Goal: Information Seeking & Learning: Learn about a topic

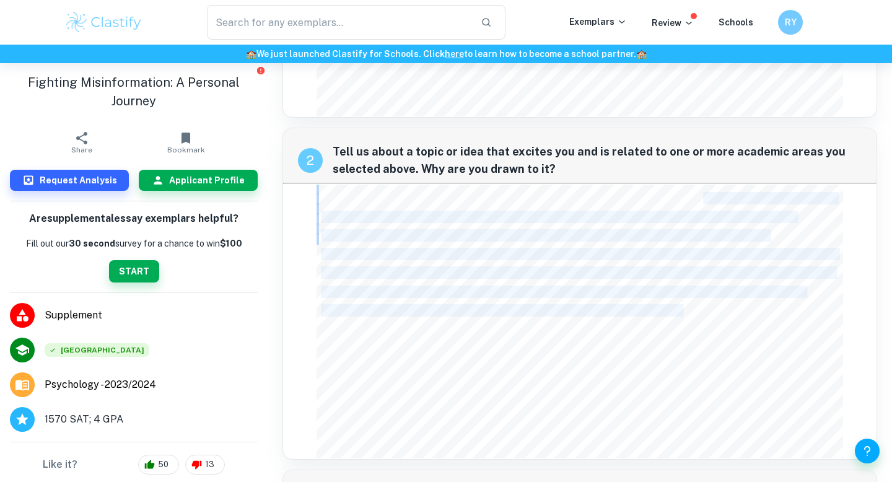
scroll to position [134, 0]
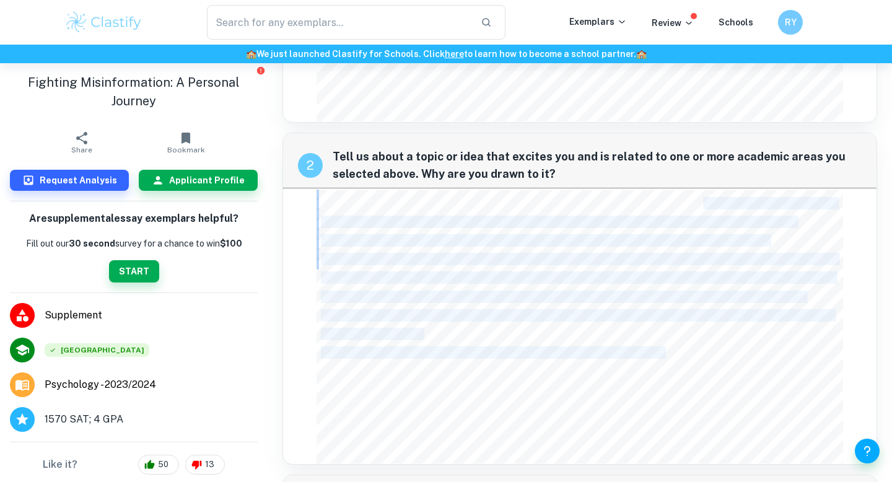
drag, startPoint x: 705, startPoint y: 160, endPoint x: 664, endPoint y: 324, distance: 169.2
click at [665, 327] on div "During my athletic career, I encountered various recovery devices that sparked …" at bounding box center [580, 327] width 526 height 274
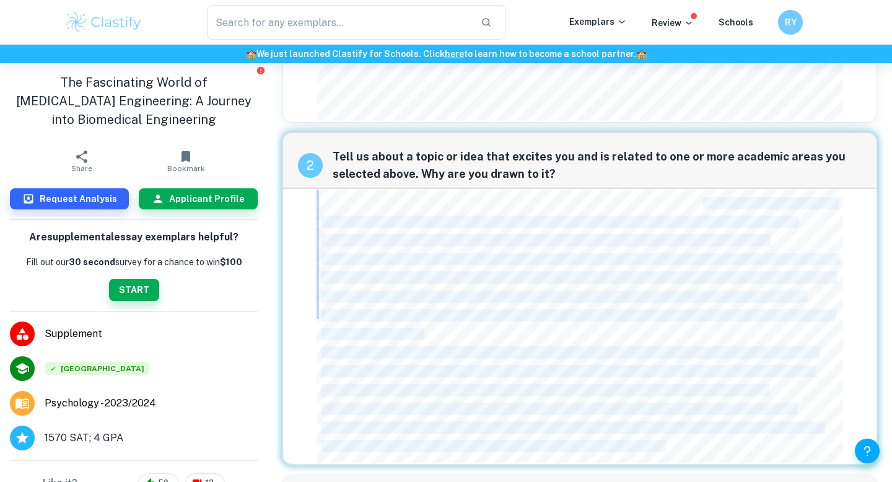
scroll to position [143, 0]
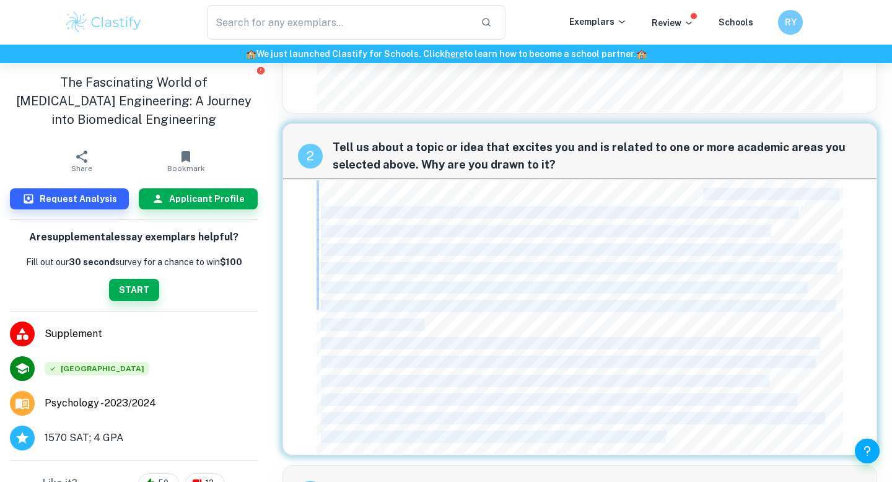
click at [666, 338] on span "Ongoing clinical research on transcatheter implantation for mitral and tricuspi…" at bounding box center [569, 343] width 497 height 11
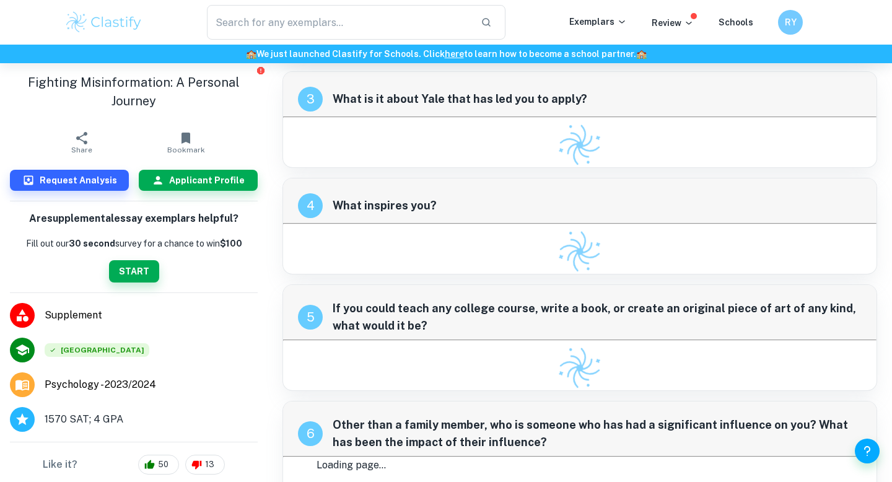
scroll to position [538, 0]
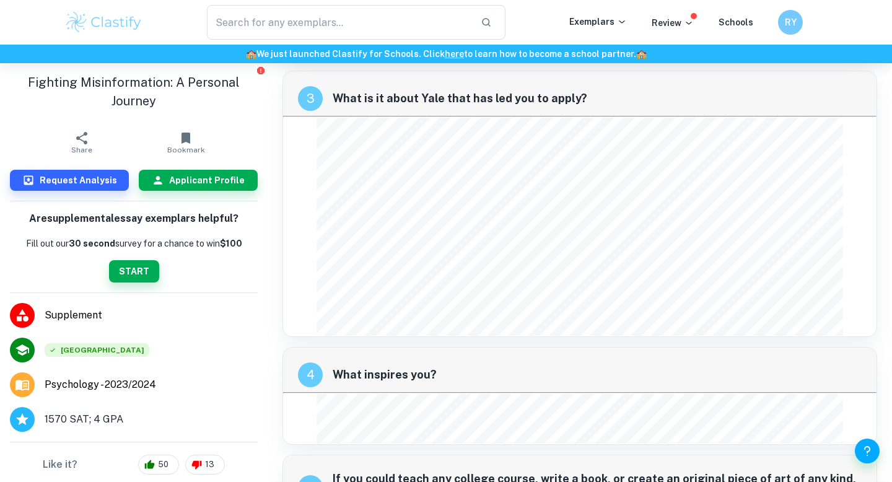
click at [408, 41] on div "​ Exemplars Review Schools RY" at bounding box center [446, 22] width 892 height 45
click at [405, 27] on input "text" at bounding box center [339, 22] width 264 height 35
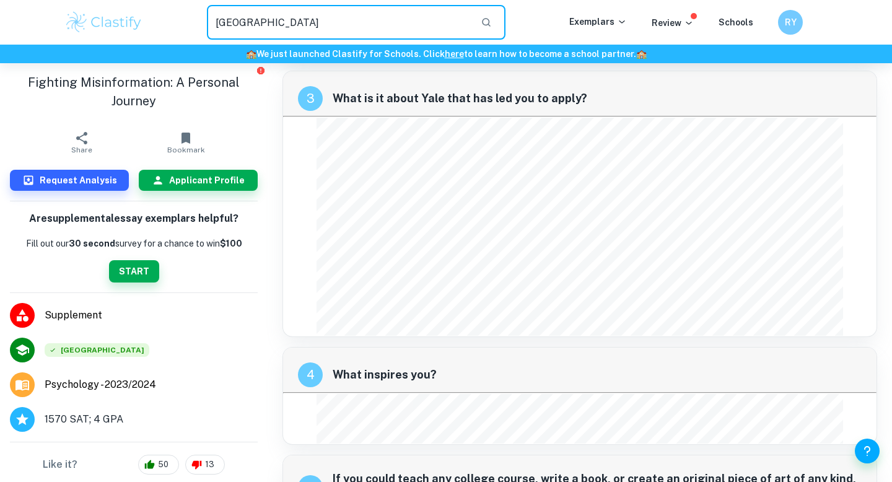
type input "[GEOGRAPHIC_DATA]"
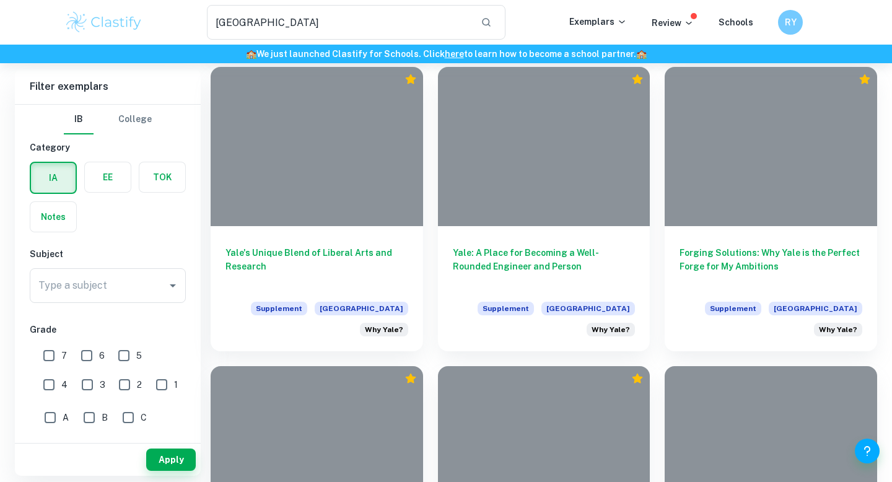
scroll to position [870, 0]
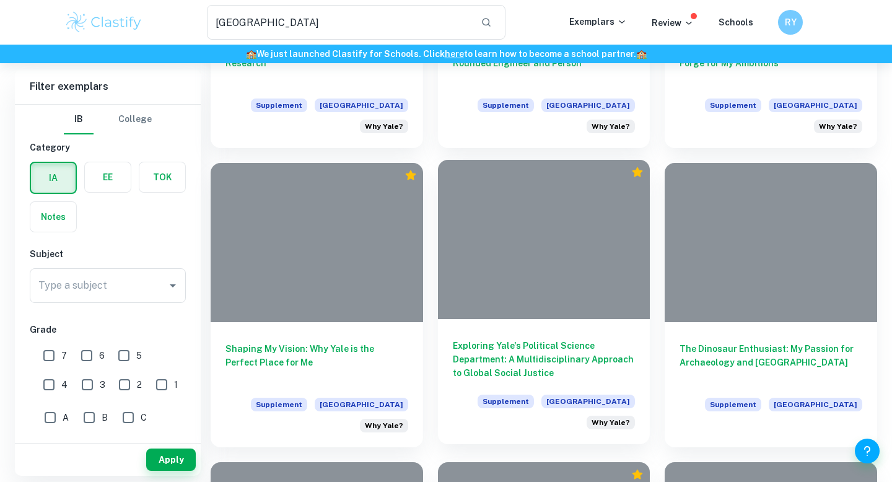
click at [504, 250] on div at bounding box center [544, 239] width 212 height 159
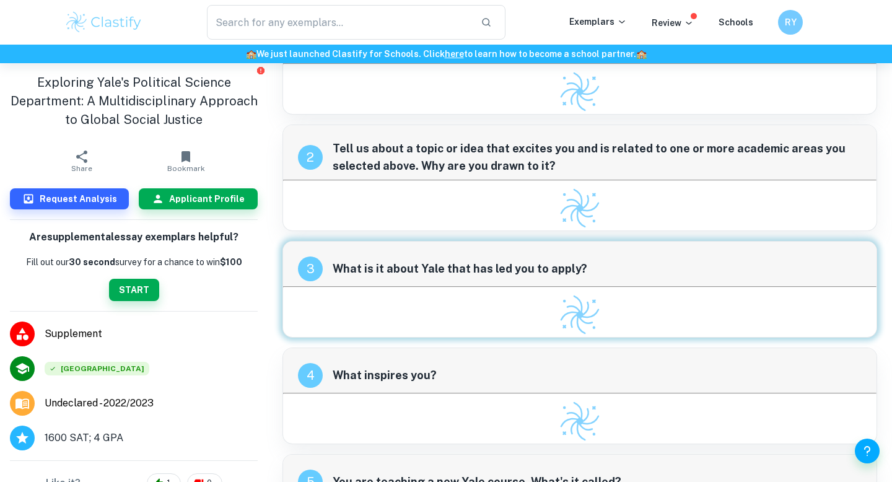
scroll to position [107, 0]
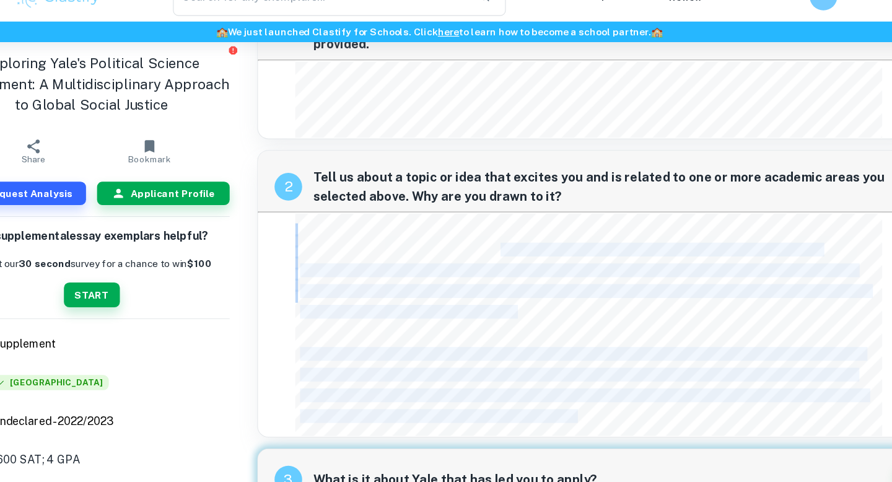
drag, startPoint x: 509, startPoint y: 220, endPoint x: 503, endPoint y: 230, distance: 11.9
click at [503, 230] on div "As the daughter of two immigrants and the founder of a tutoring program for juv…" at bounding box center [580, 316] width 526 height 199
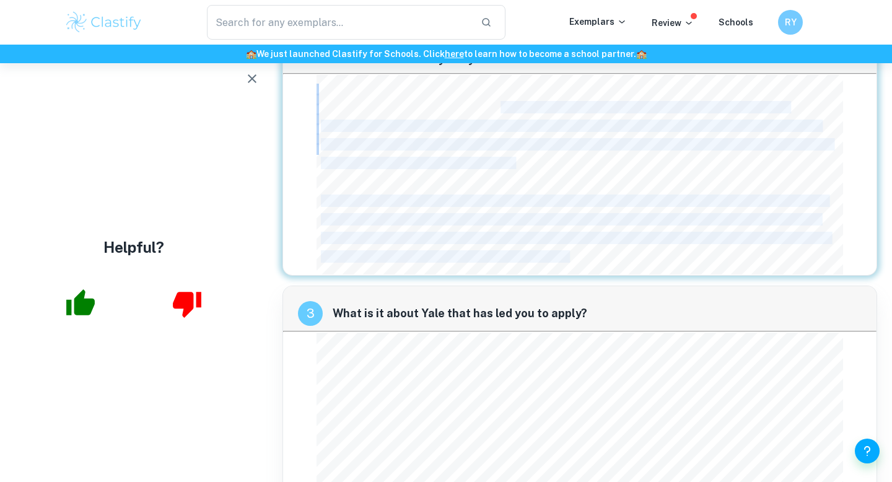
scroll to position [246, 0]
